Goal: Information Seeking & Learning: Find specific page/section

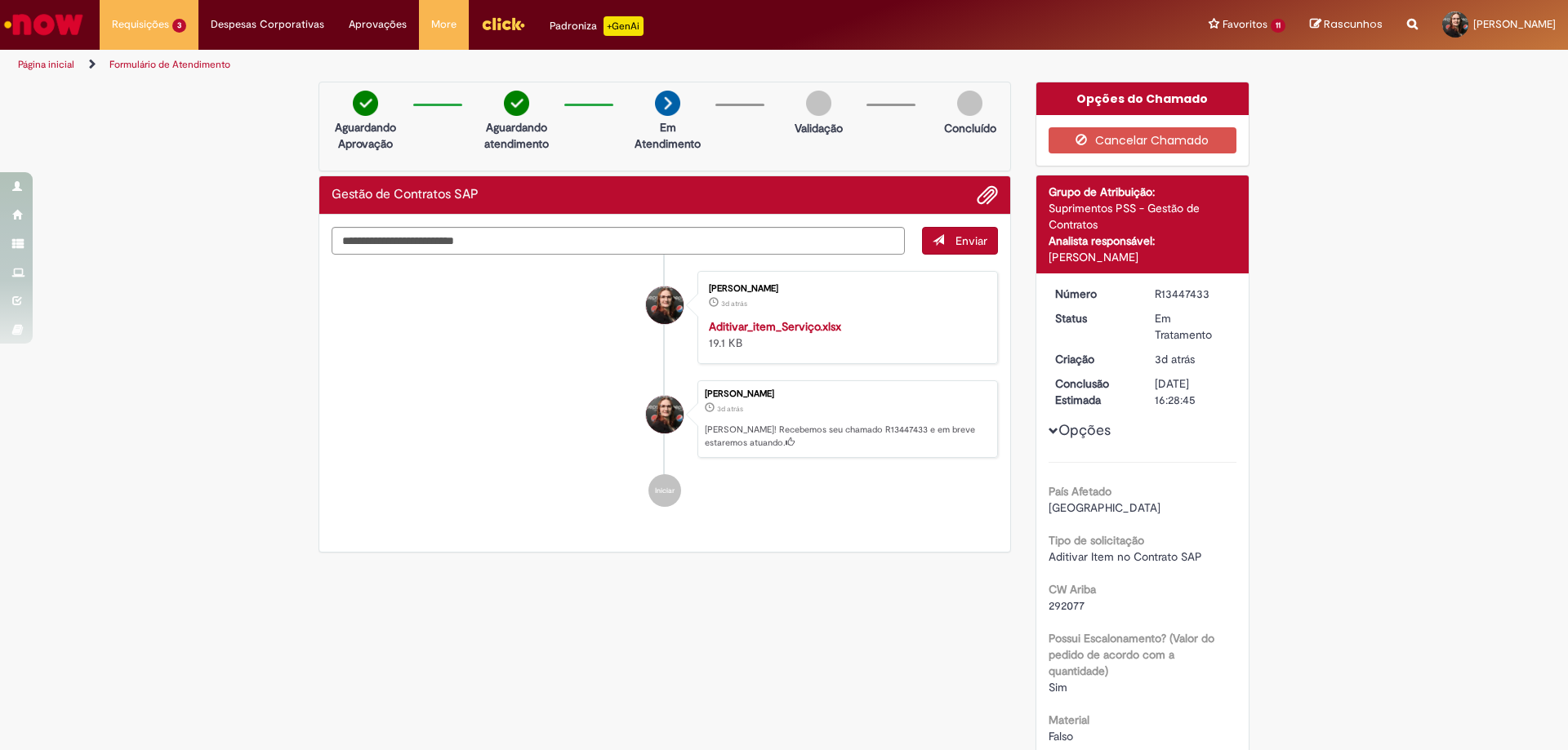
click at [48, 63] on link "Página inicial" at bounding box center [46, 65] width 56 height 13
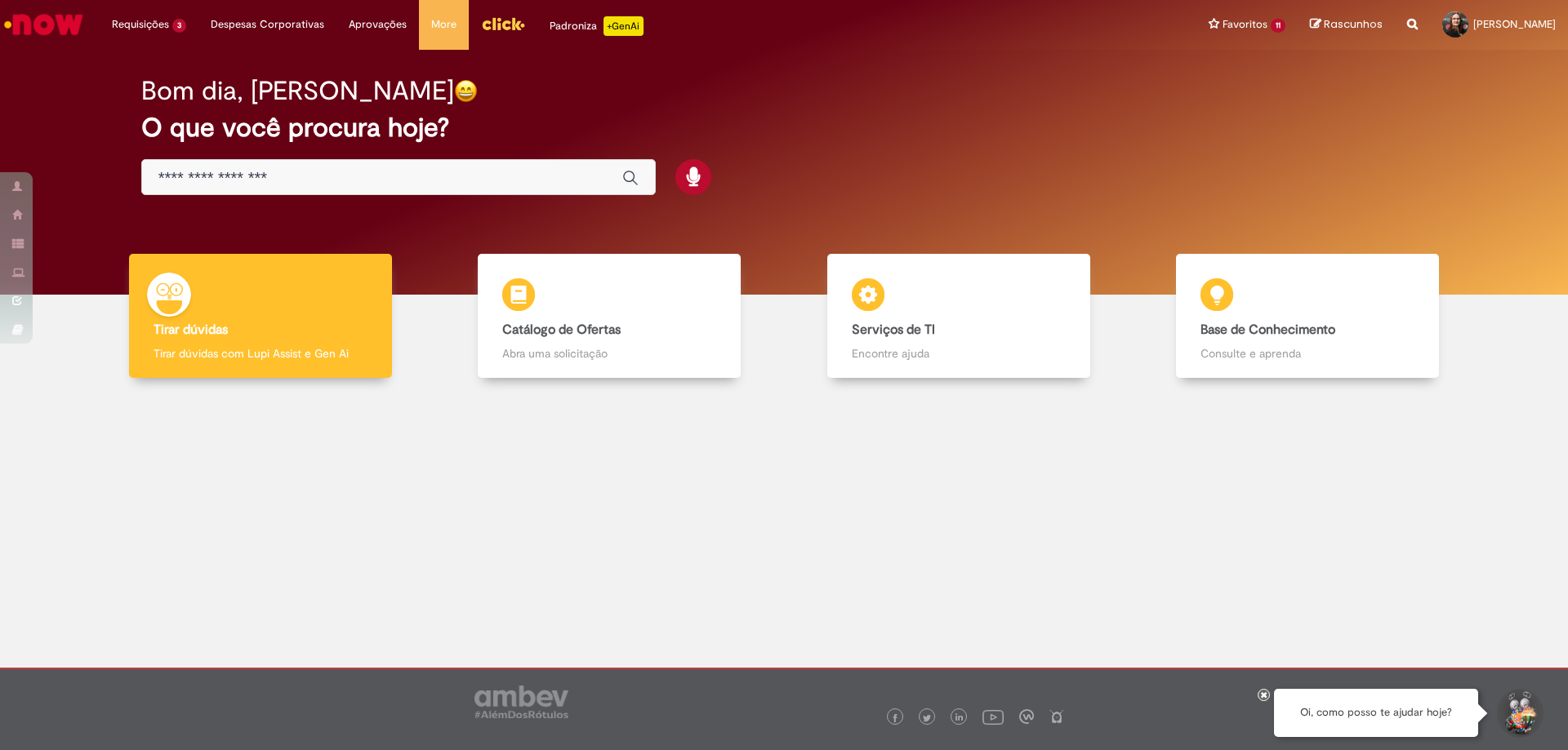
click at [335, 160] on div "Global" at bounding box center [398, 177] width 515 height 37
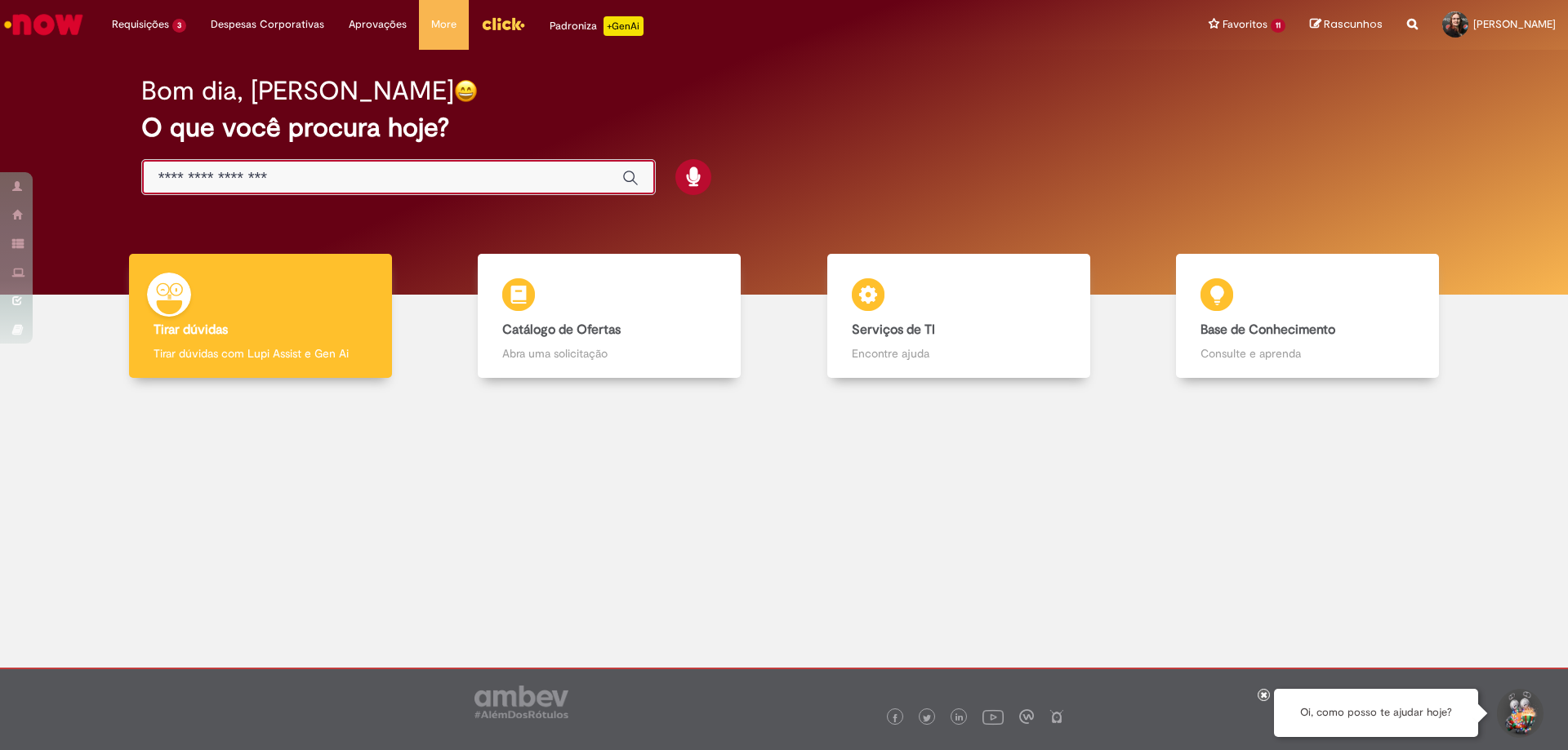
click at [300, 171] on input "Basta digitar aqui" at bounding box center [382, 178] width 448 height 19
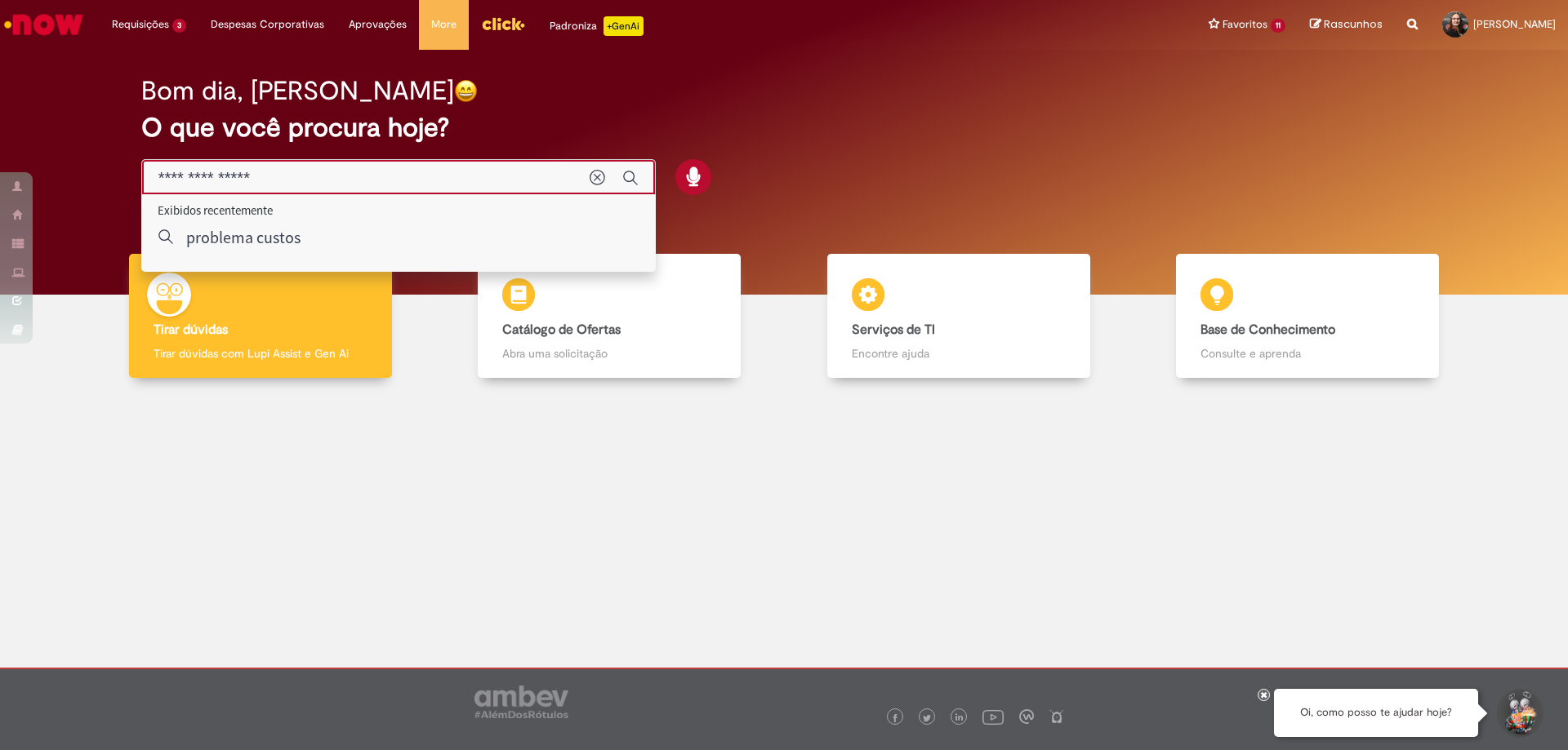
type input "**********"
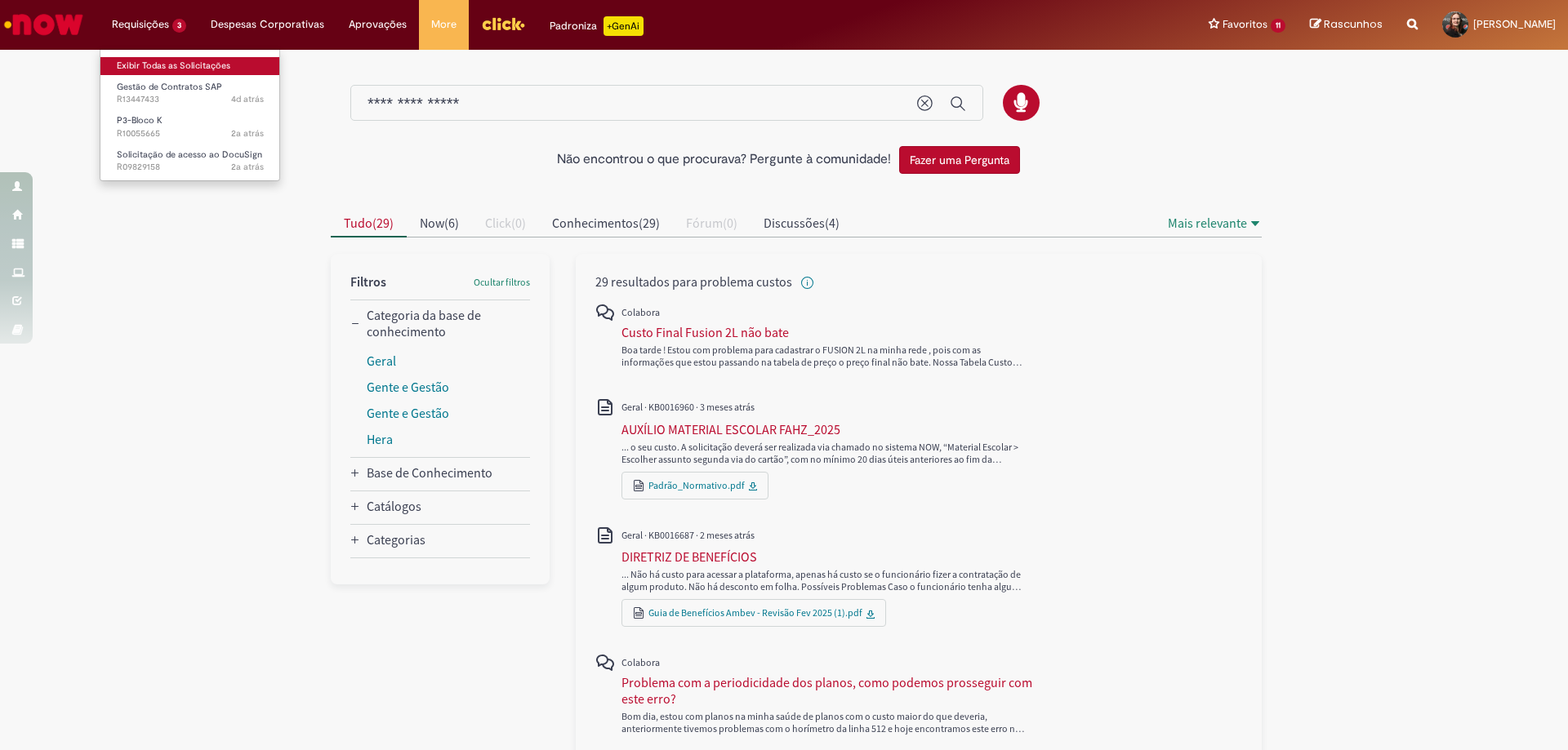
click at [146, 73] on link "Exibir Todas as Solicitações" at bounding box center [190, 66] width 179 height 18
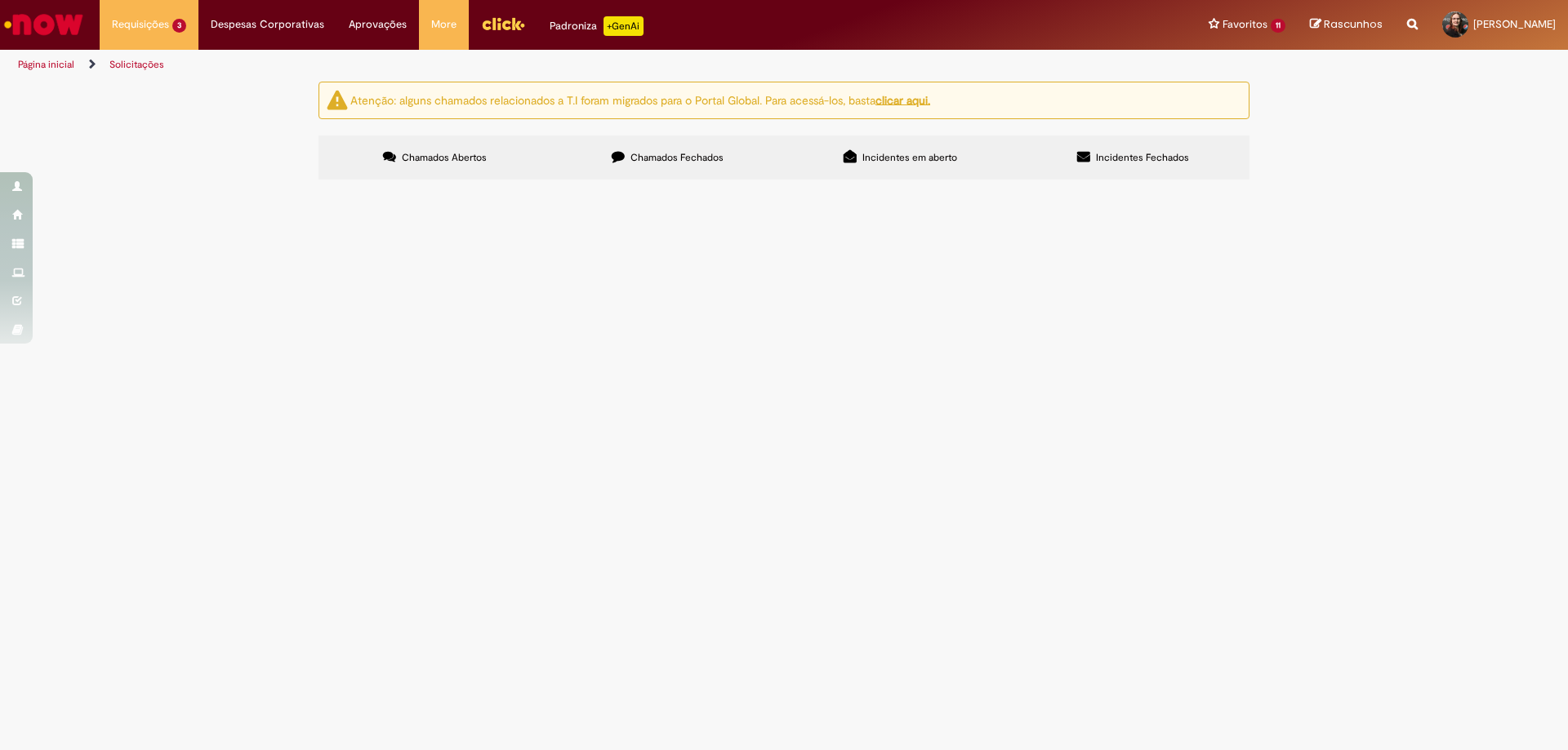
click at [69, 63] on link "Página inicial" at bounding box center [46, 65] width 56 height 13
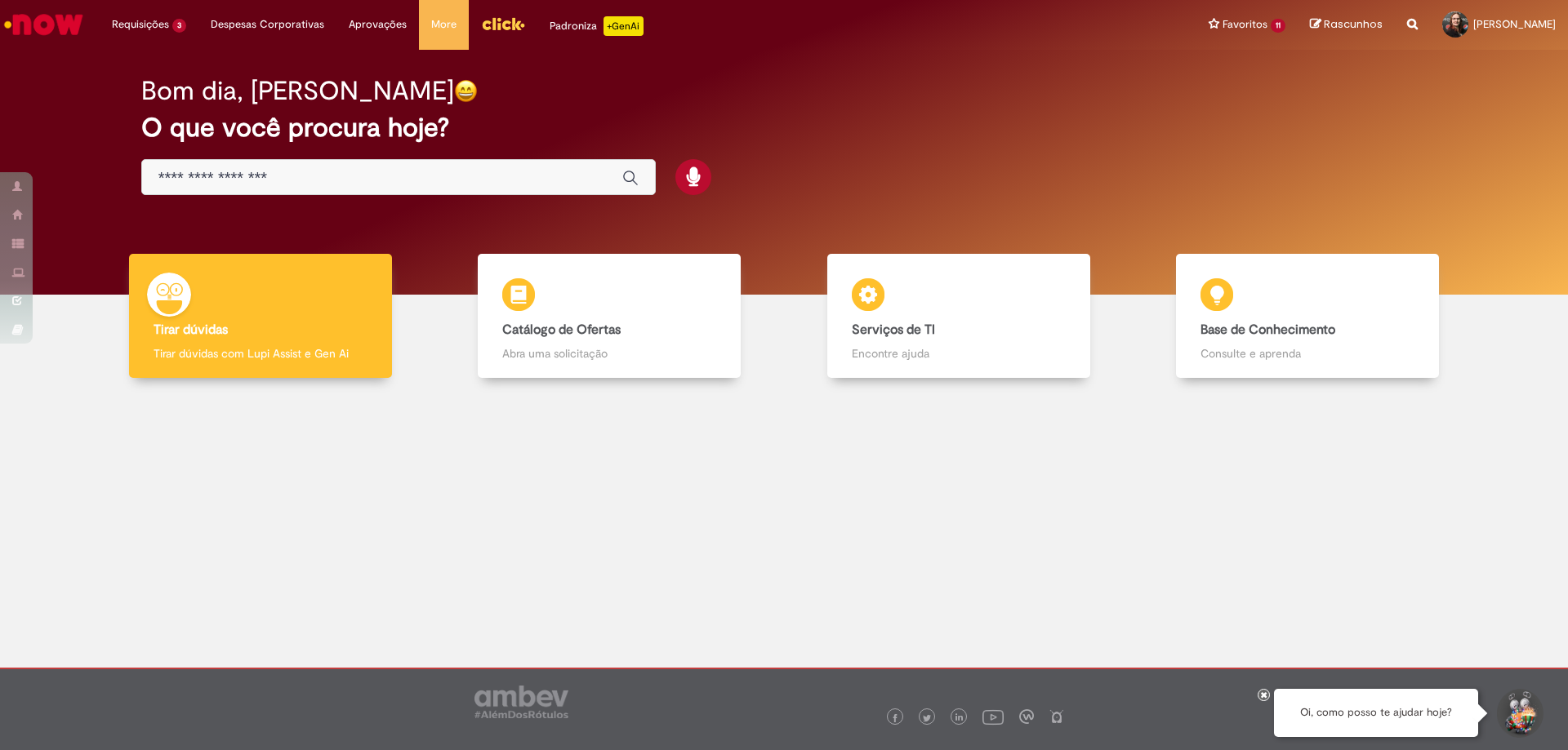
click at [409, 182] on input "Basta digitar aqui" at bounding box center [382, 178] width 448 height 19
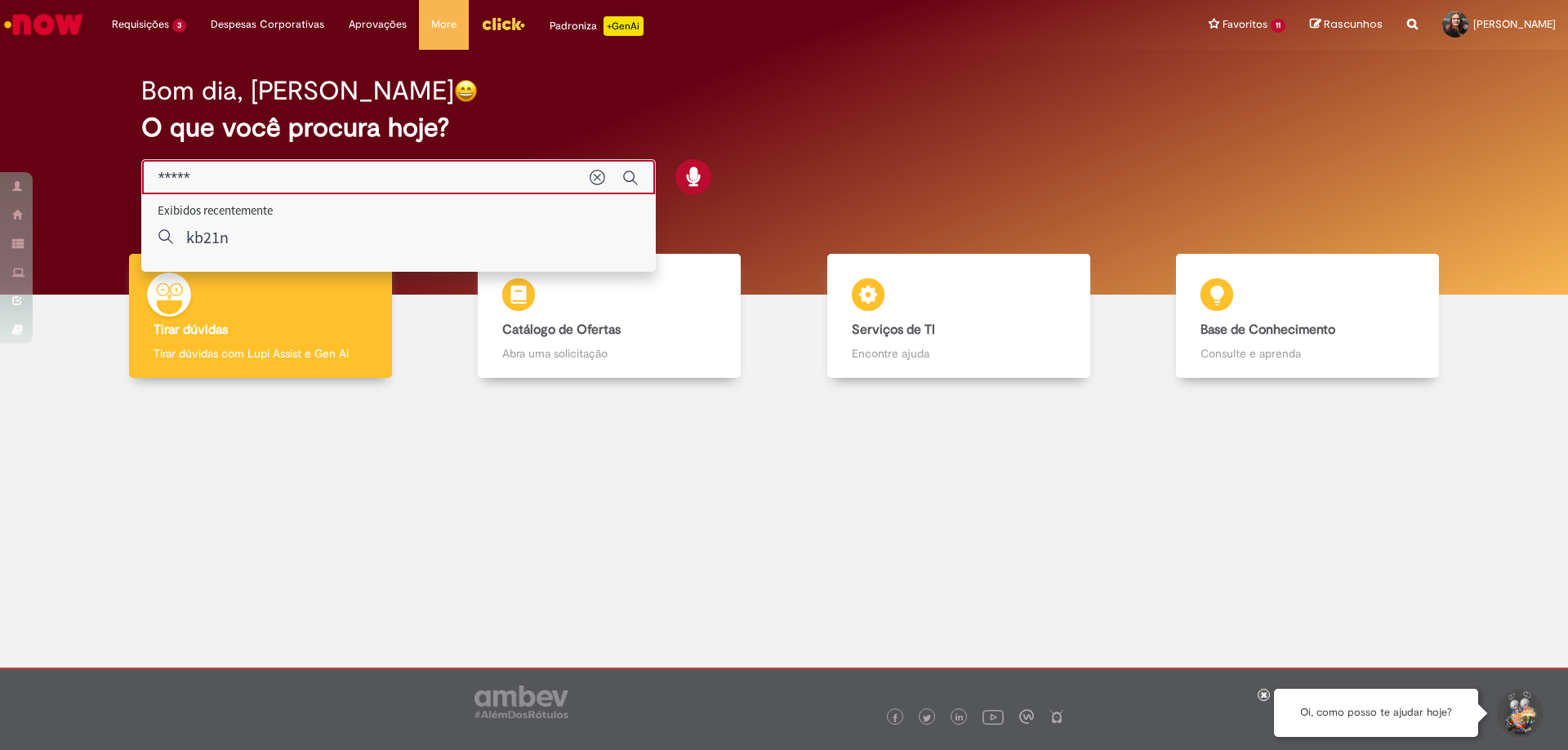
type input "*****"
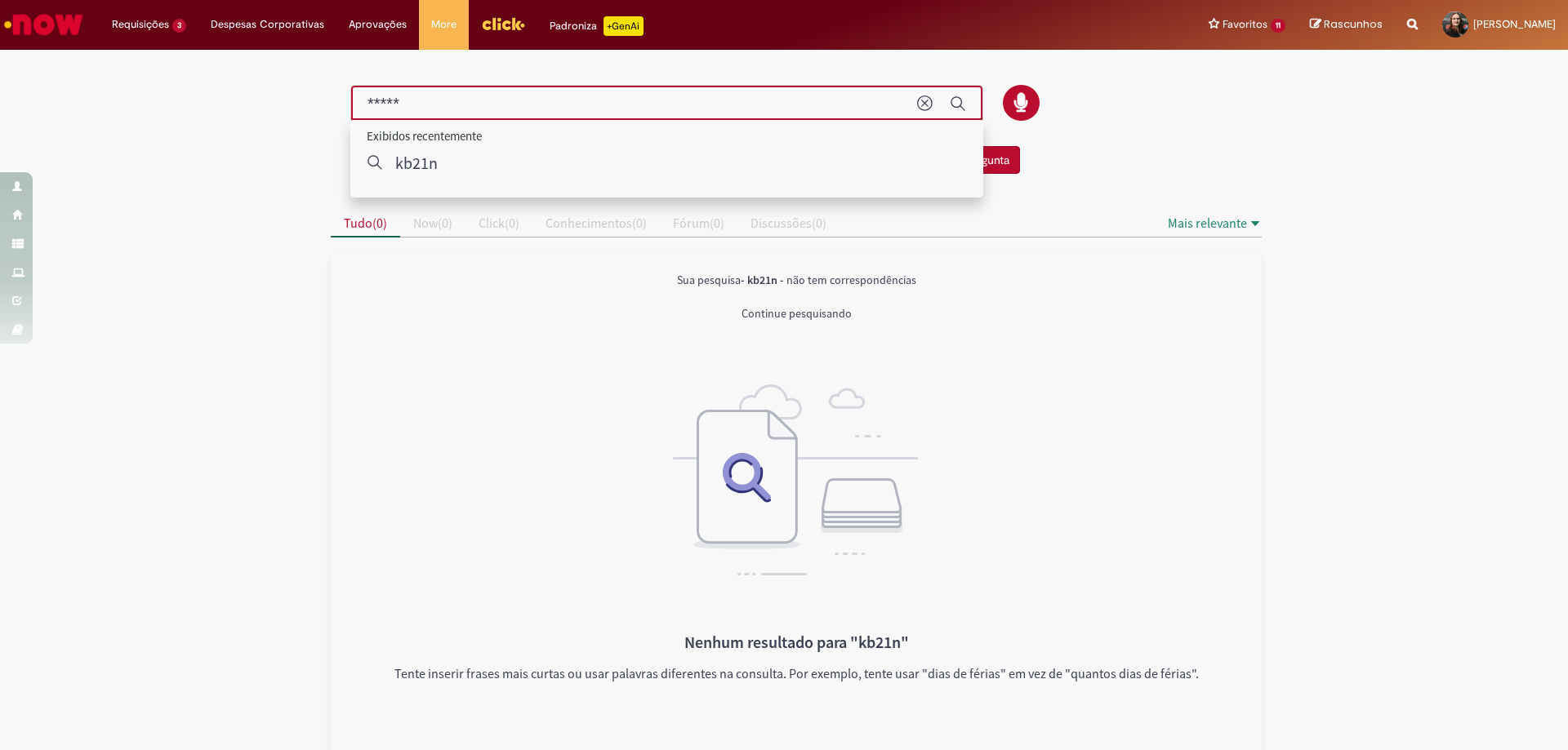
drag, startPoint x: 484, startPoint y: 109, endPoint x: 242, endPoint y: 99, distance: 242.2
click at [242, 99] on div "Não encontrou o que procurava? Pergunte à comunidade! Fazer uma Pergunta Cancel…" at bounding box center [784, 405] width 1568 height 704
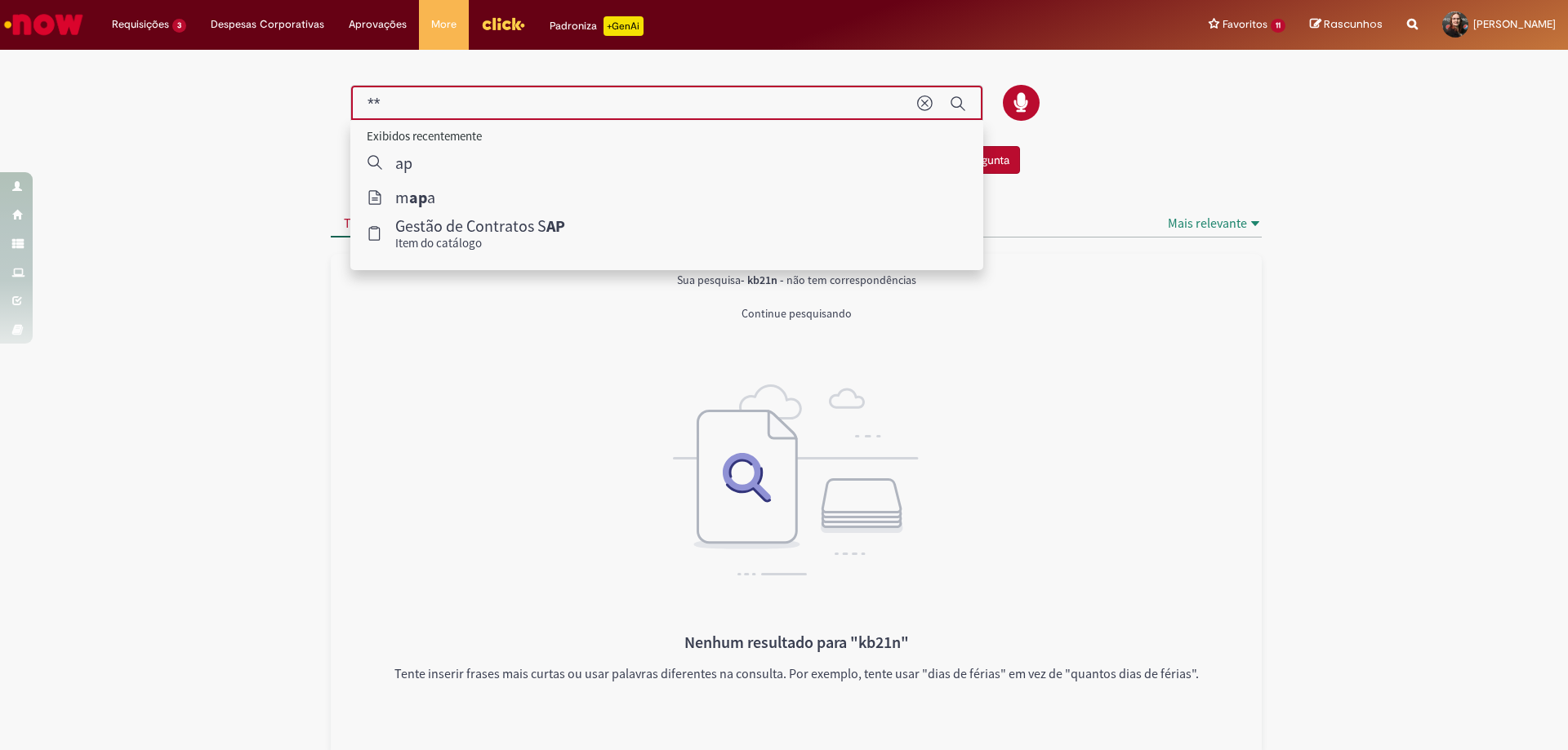
type input "*"
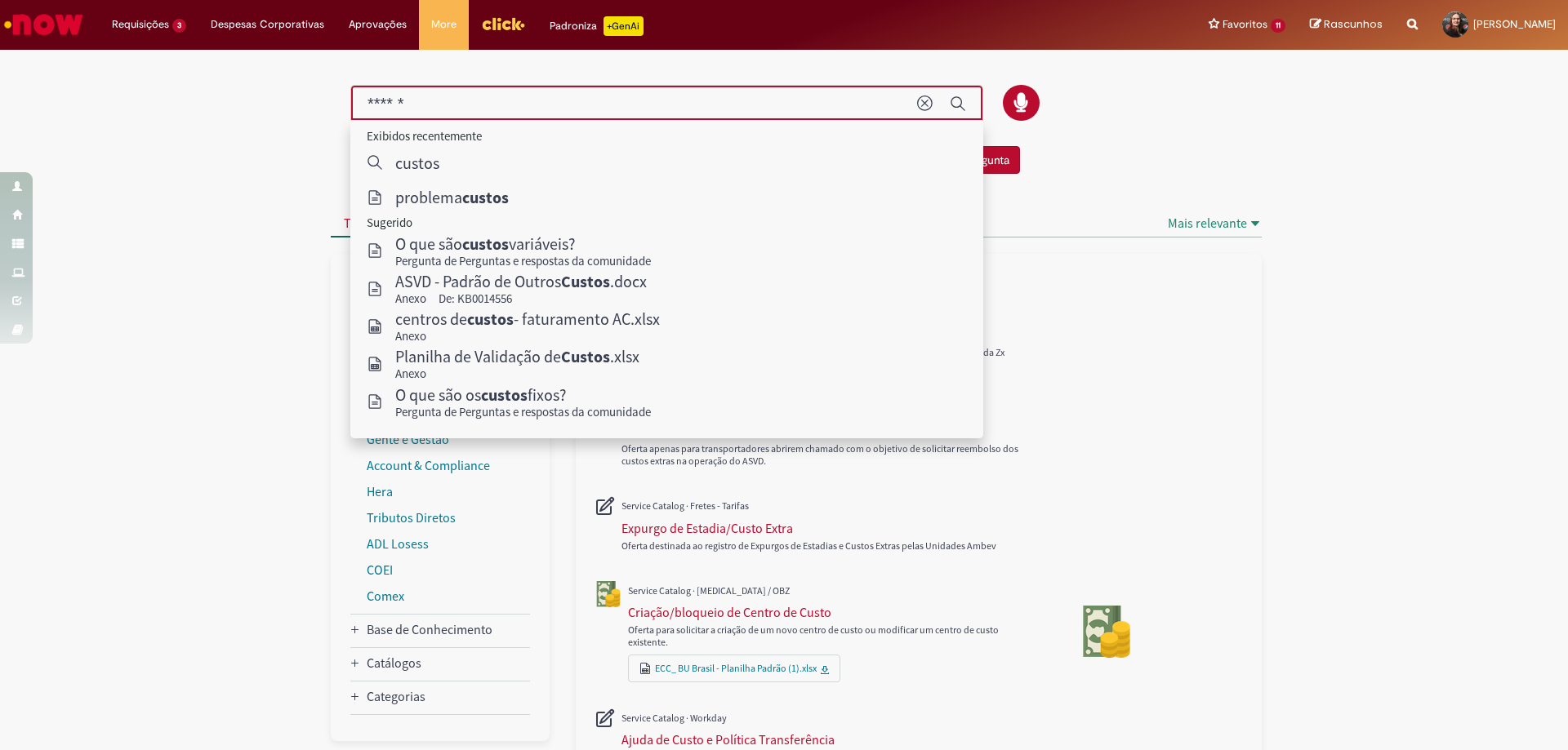
drag, startPoint x: 456, startPoint y: 106, endPoint x: 153, endPoint y: 66, distance: 305.6
click at [154, 91] on div "Não encontrou o que procurava? Pergunte à comunidade! Fazer uma Pergunta Cancel…" at bounding box center [784, 706] width 1568 height 1307
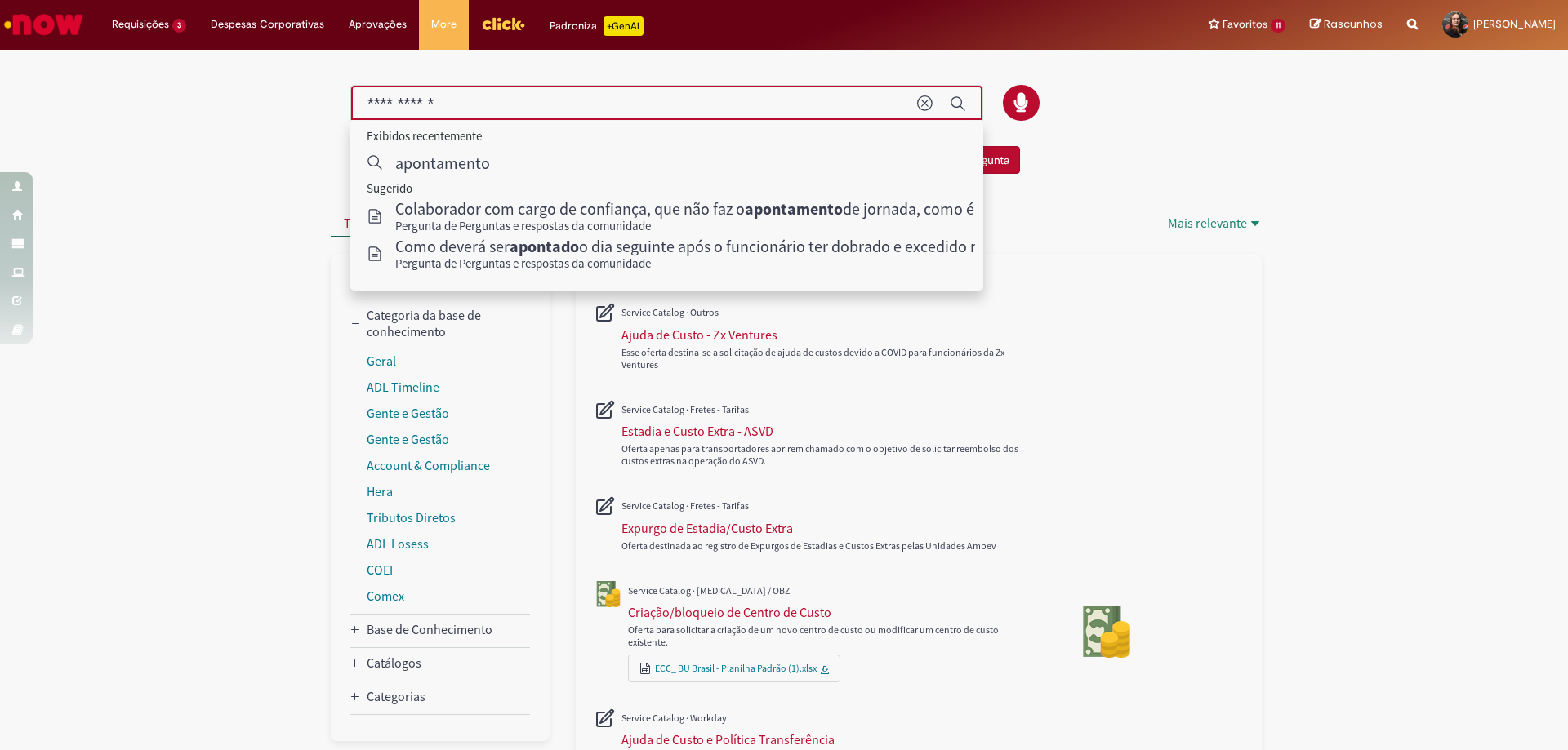
type input "**********"
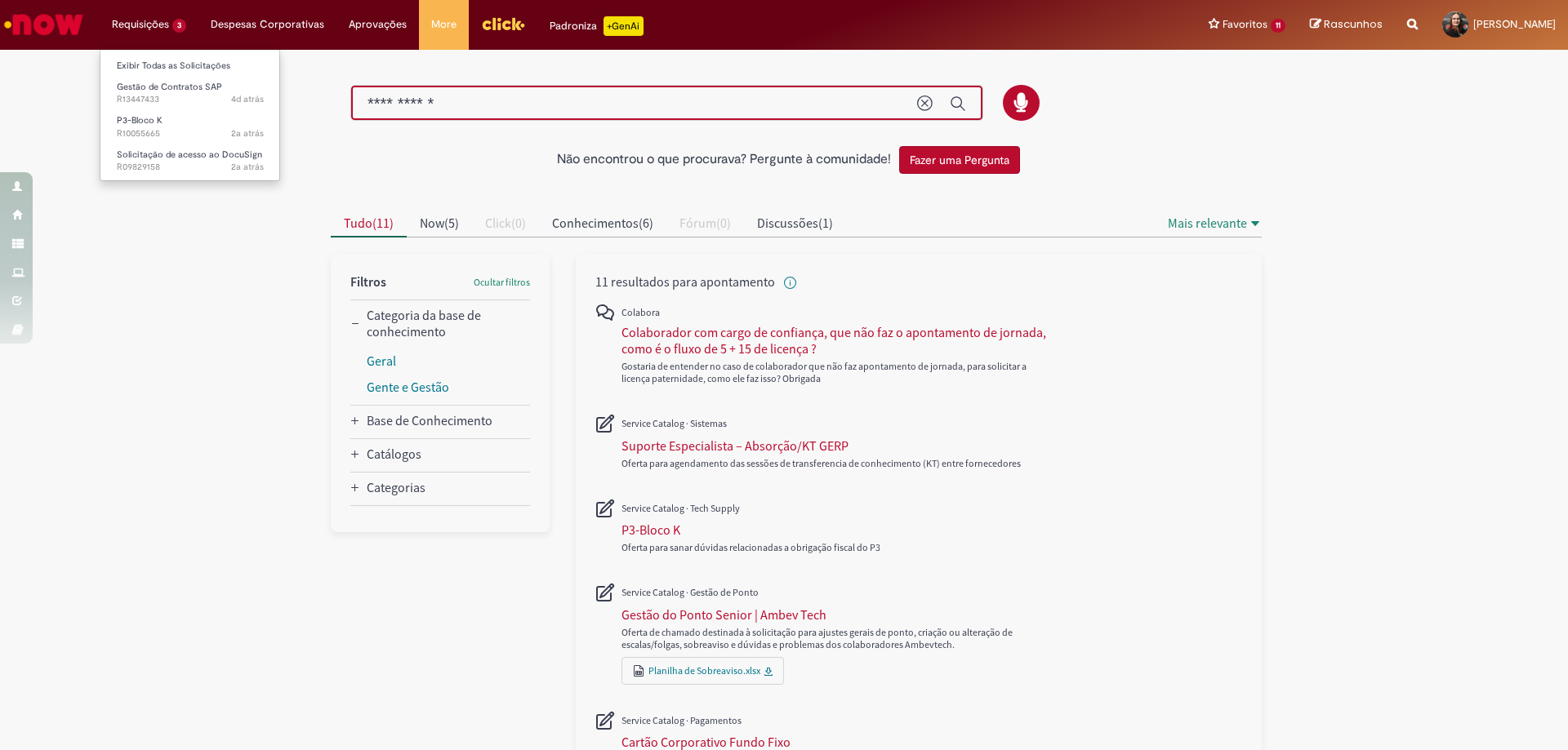
click at [147, 54] on li "Exibir Todas as Solicitações" at bounding box center [190, 64] width 179 height 22
click at [149, 63] on link "Exibir Todas as Solicitações" at bounding box center [190, 66] width 179 height 18
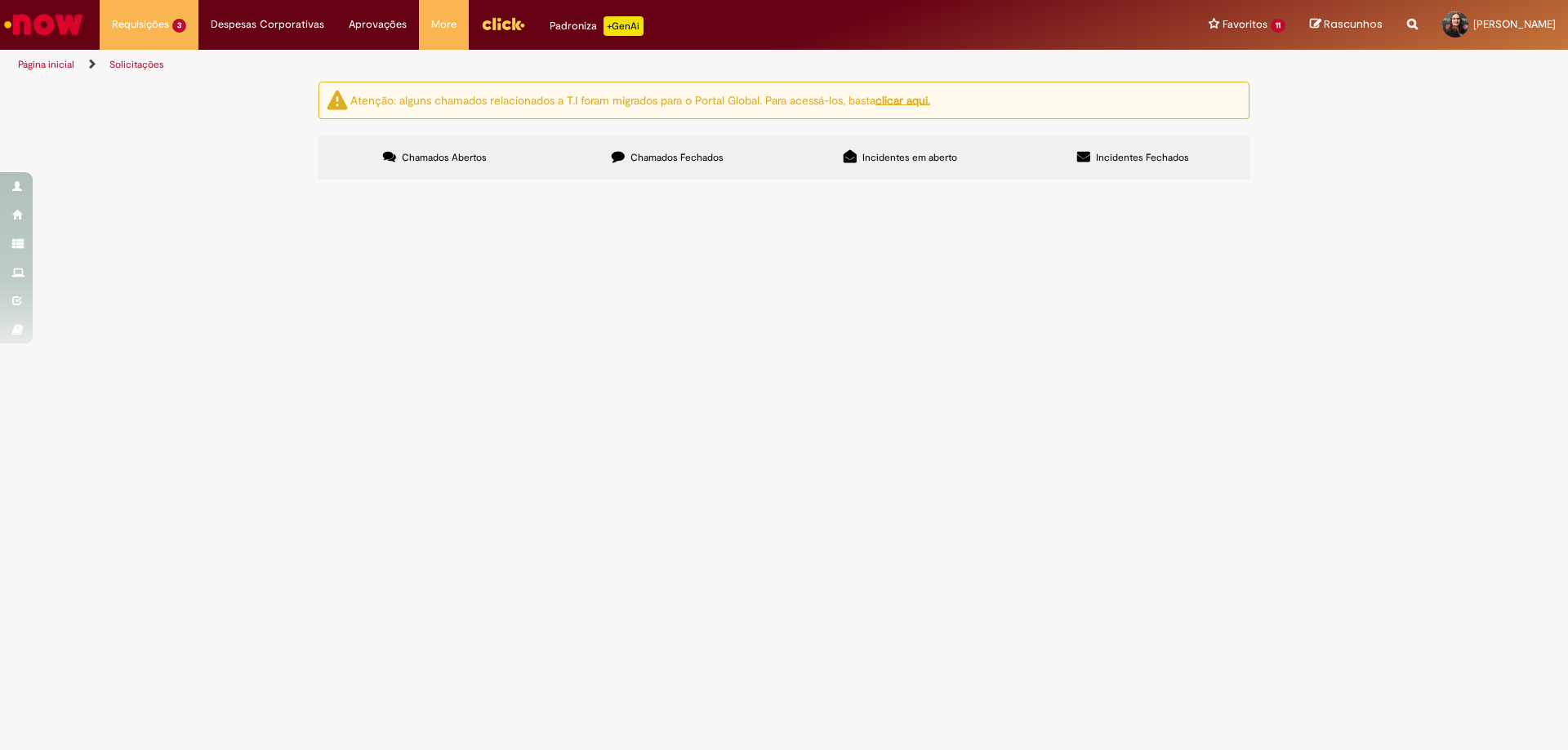
click at [919, 100] on u "clicar aqui." at bounding box center [902, 99] width 54 height 15
